Goal: Transaction & Acquisition: Book appointment/travel/reservation

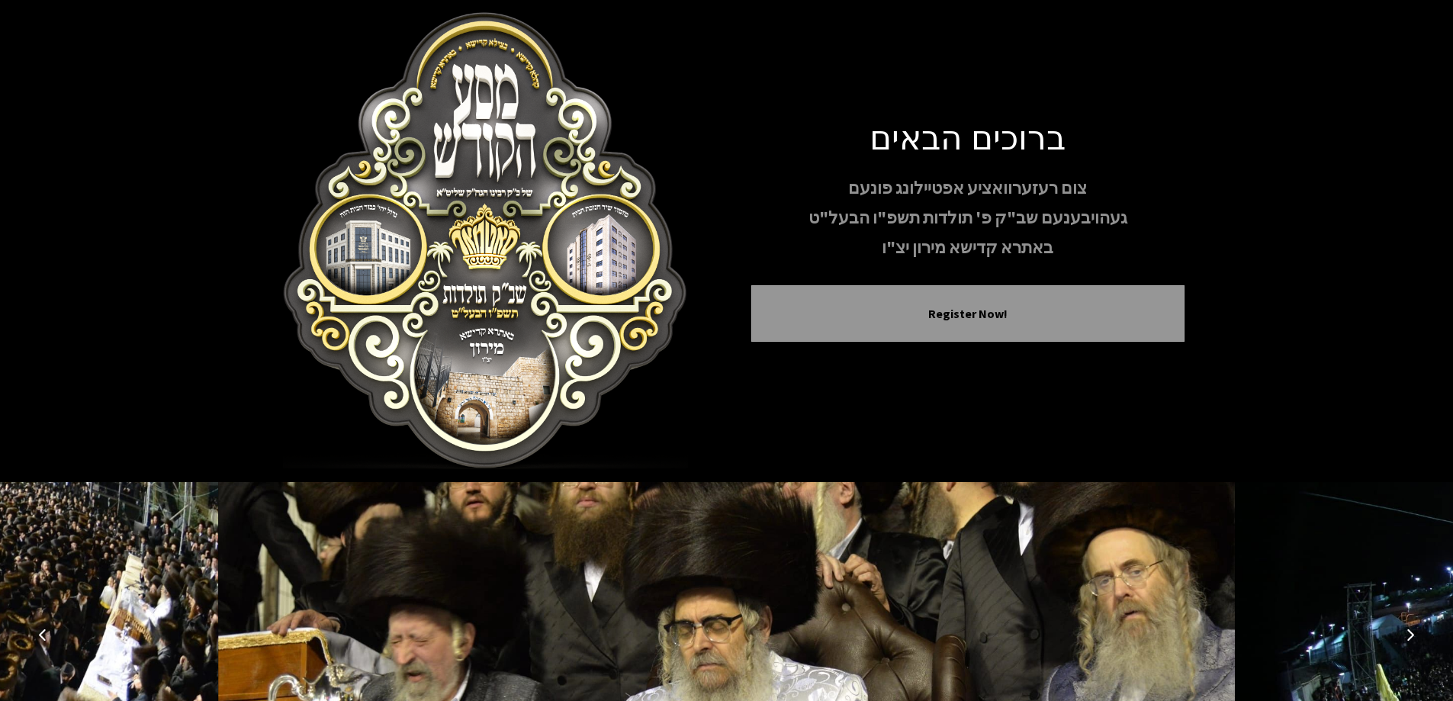
click at [1128, 580] on img at bounding box center [727, 634] width 1018 height 305
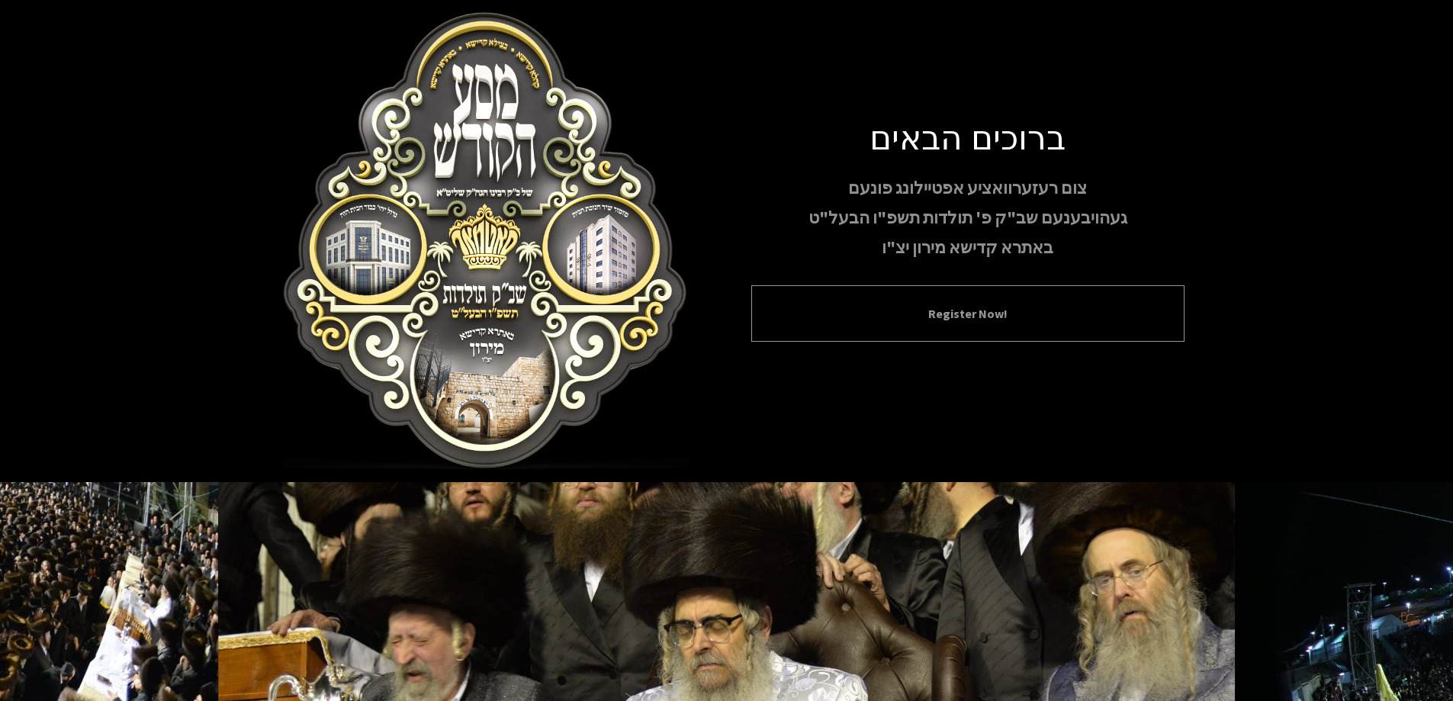
click at [1035, 323] on div "Register Now!" at bounding box center [967, 313] width 433 height 56
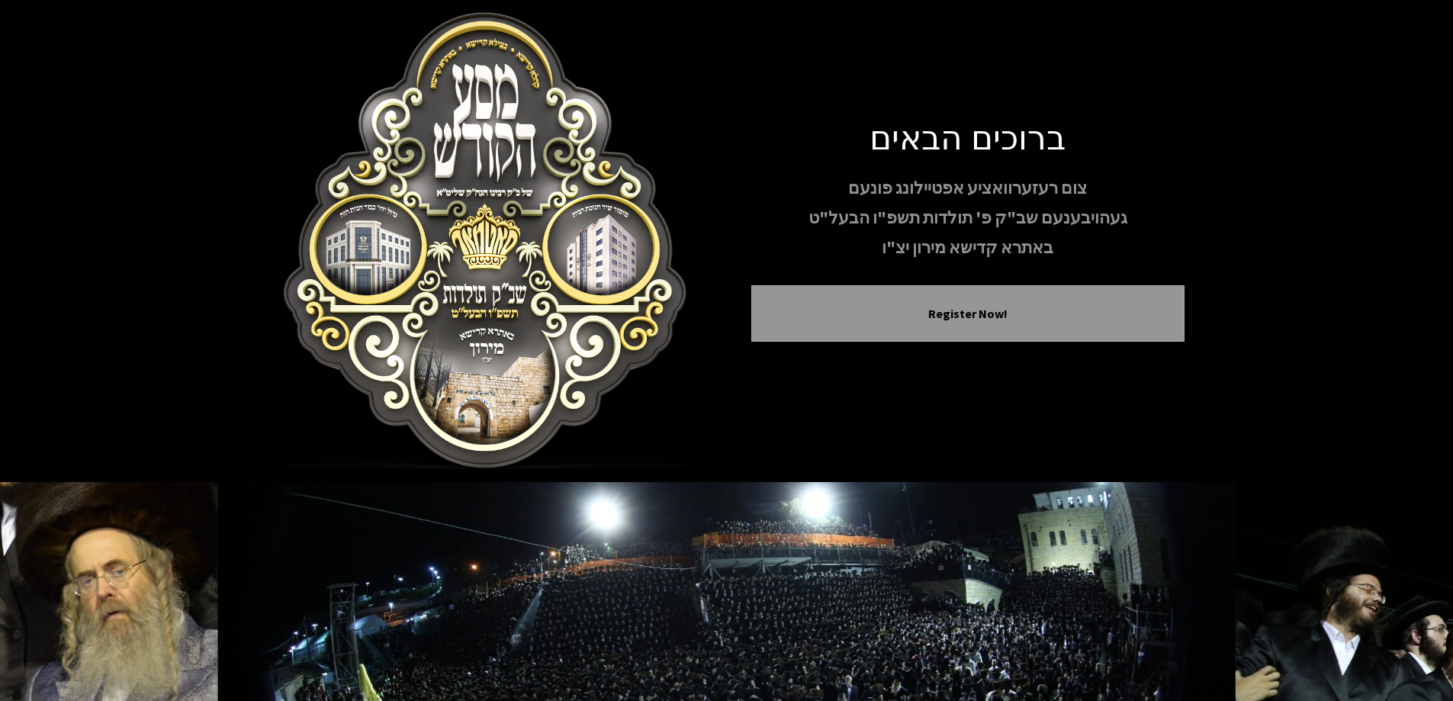
click at [914, 282] on div "ברוכים הבאים צום רעזערוואציע אפטיילונג פונעם געהויבענעם שב"ק פ' תולדות תשפ"ו הב…" at bounding box center [967, 241] width 433 height 250
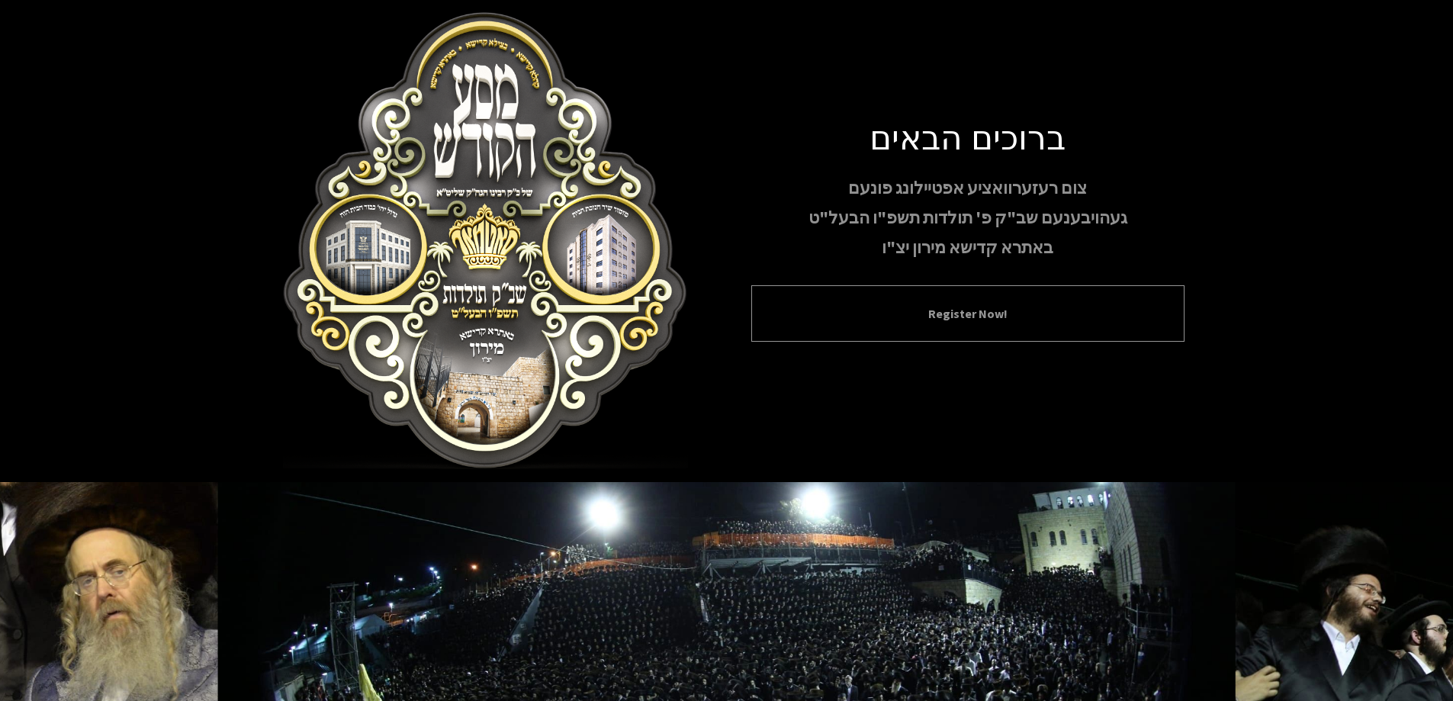
click at [956, 309] on button "Register Now!" at bounding box center [967, 313] width 395 height 18
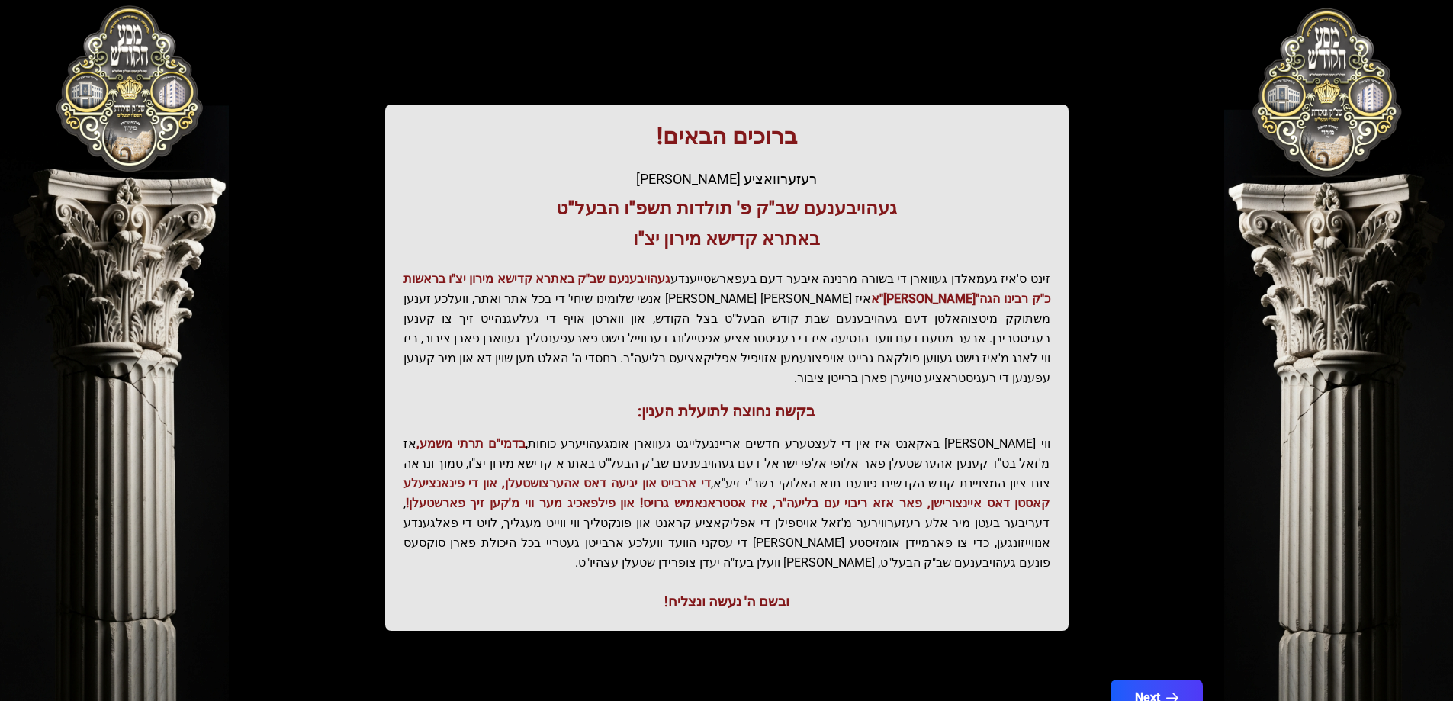
scroll to position [153, 0]
click at [1162, 678] on button "Next" at bounding box center [1156, 697] width 97 height 38
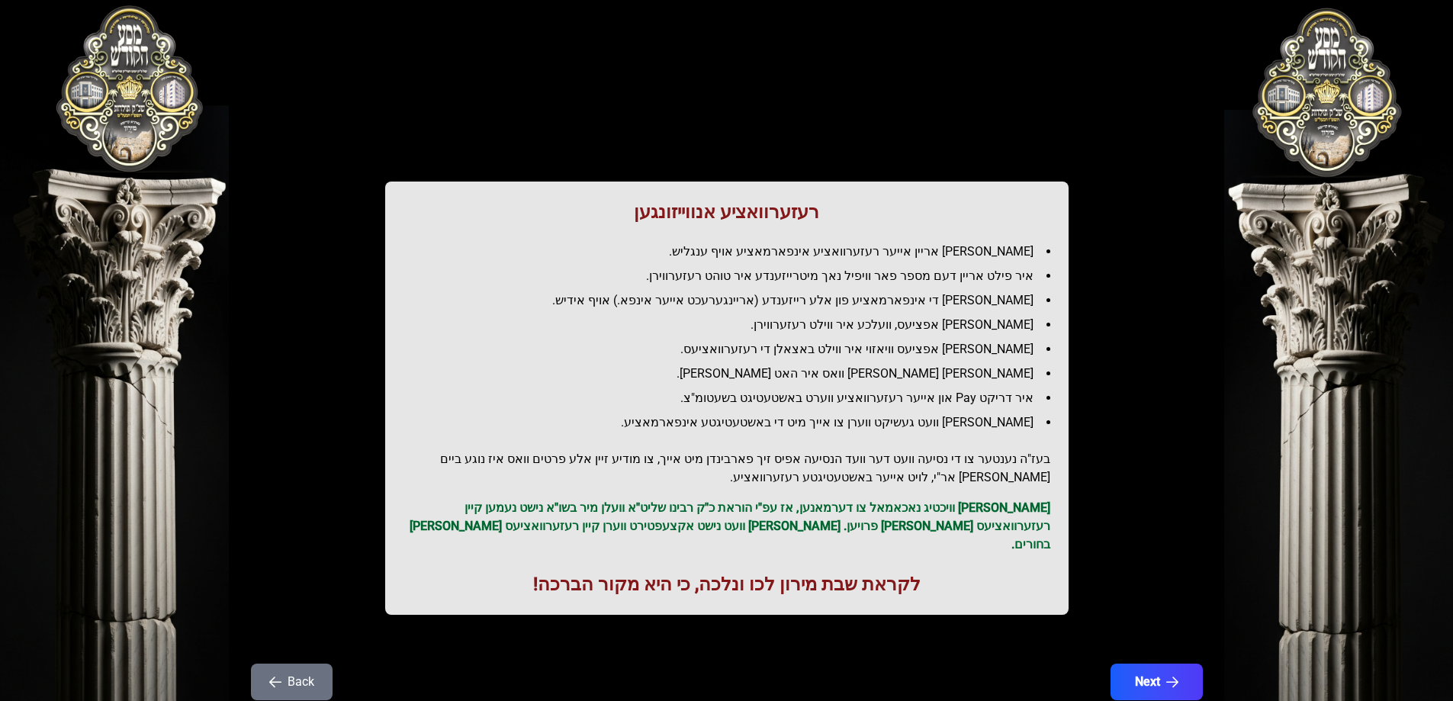
scroll to position [0, 0]
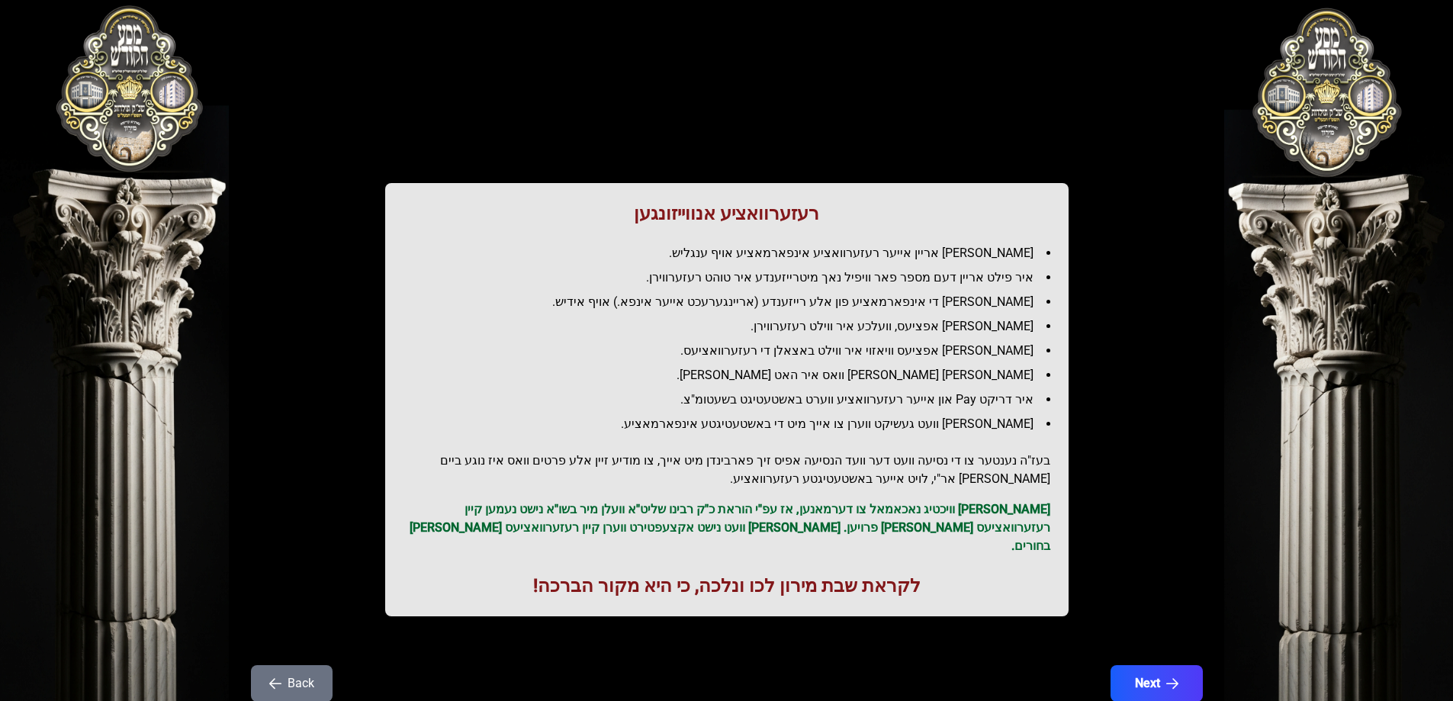
drag, startPoint x: 1162, startPoint y: 658, endPoint x: 1166, endPoint y: 642, distance: 15.9
drag, startPoint x: 1166, startPoint y: 642, endPoint x: 1098, endPoint y: 473, distance: 182.7
click at [1098, 473] on div "רעזערוואציע אנווייזונגען איר לייגט אריין אייער רעזערוואציע אינפארמאציע אויף ענג…" at bounding box center [727, 339] width 976 height 604
click at [1134, 664] on button "Next" at bounding box center [1156, 683] width 97 height 38
